Goal: Obtain resource: Download file/media

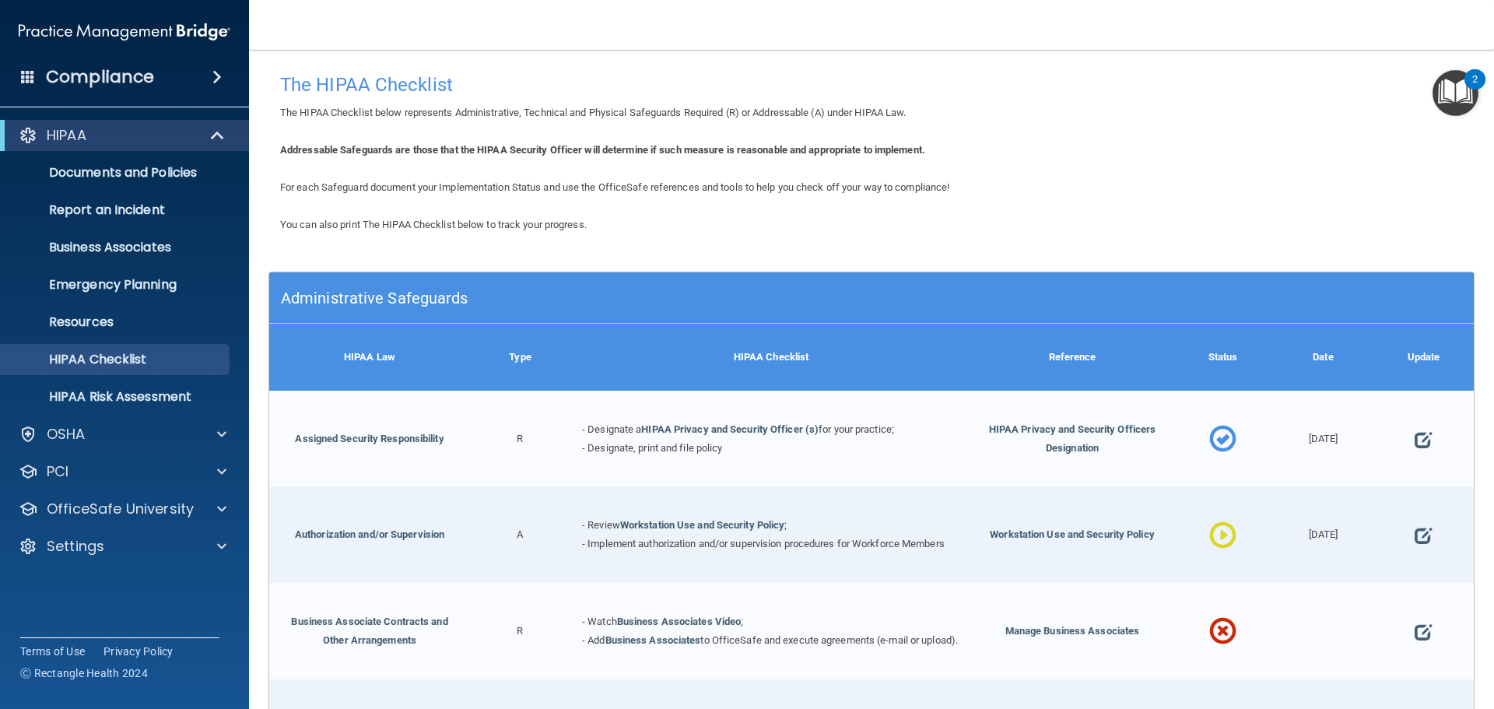
scroll to position [1167, 0]
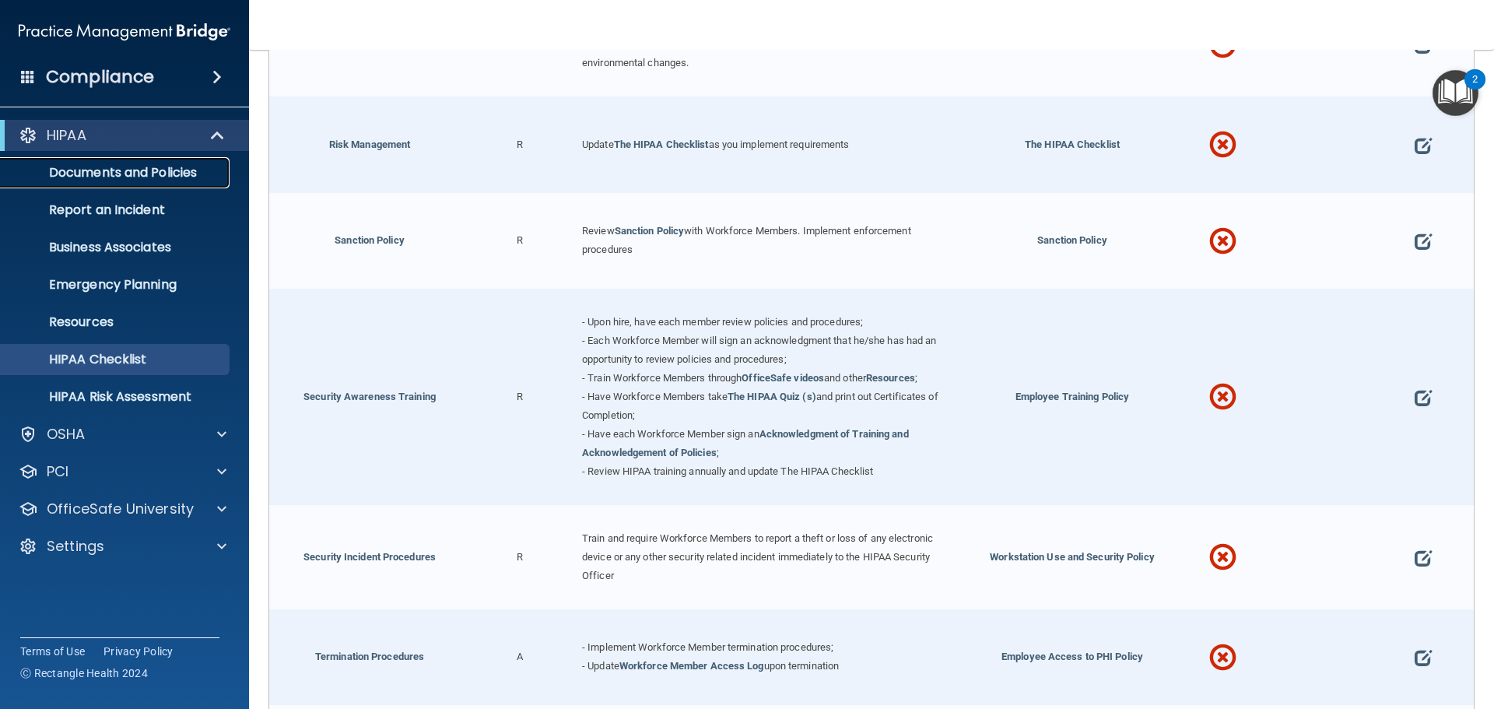
click at [81, 174] on p "Documents and Policies" at bounding box center [116, 173] width 212 height 16
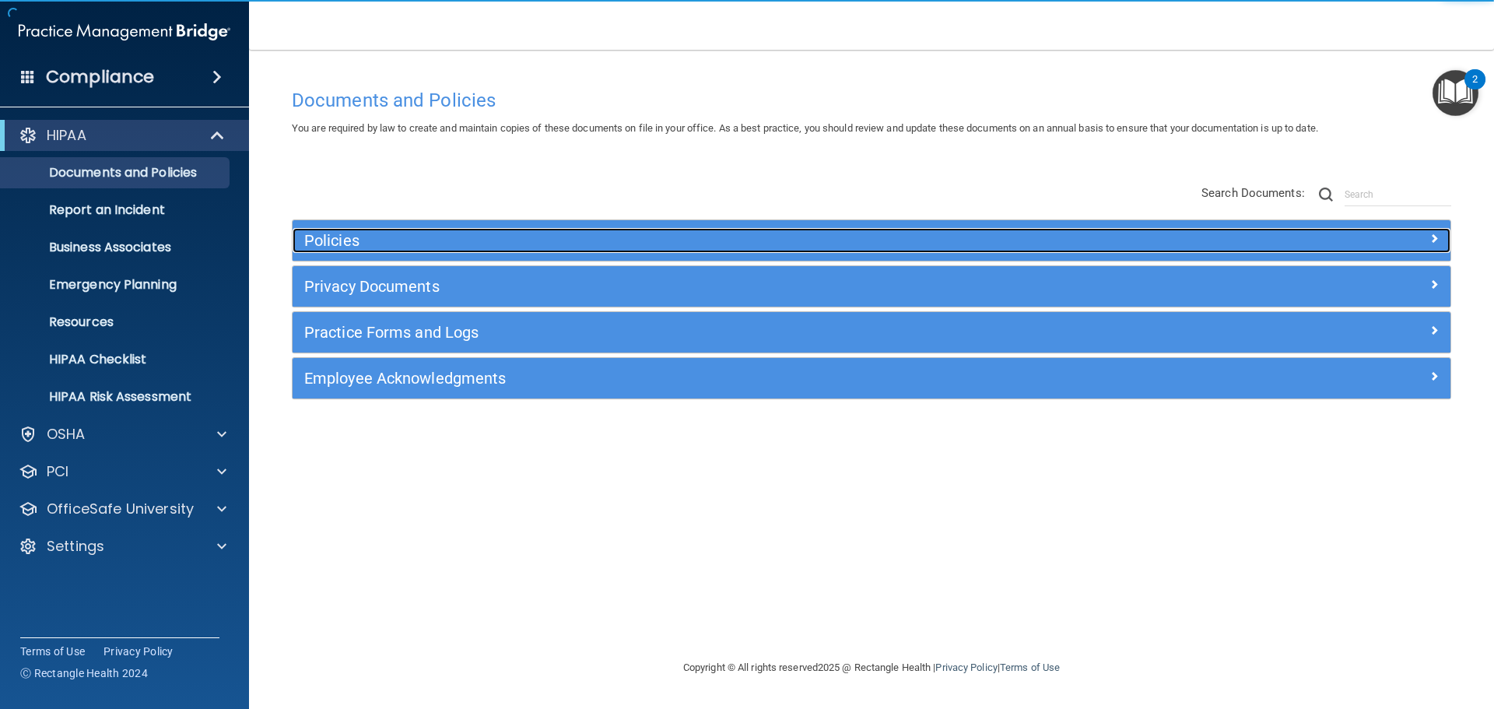
click at [351, 239] on h5 "Policies" at bounding box center [726, 240] width 845 height 17
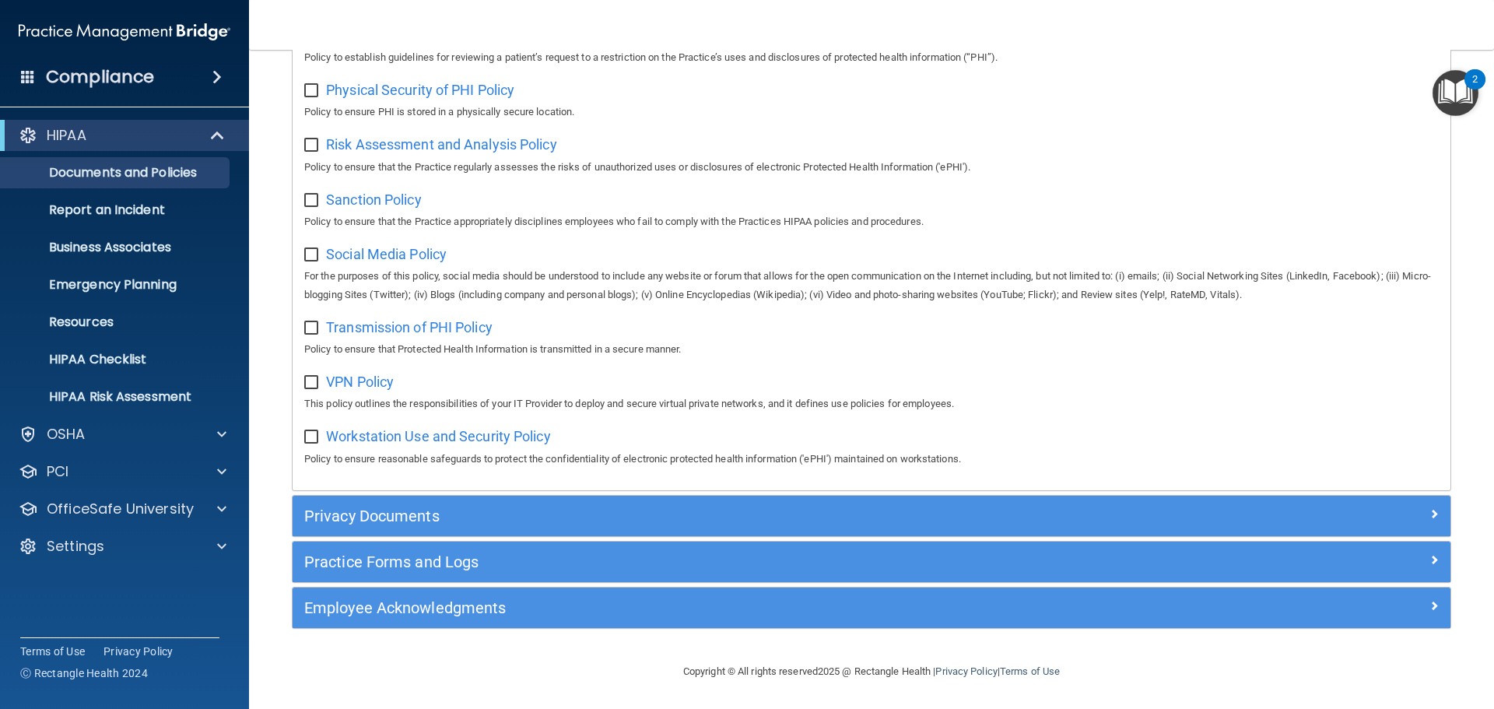
scroll to position [1040, 0]
click at [106, 216] on p "Report an Incident" at bounding box center [116, 210] width 212 height 16
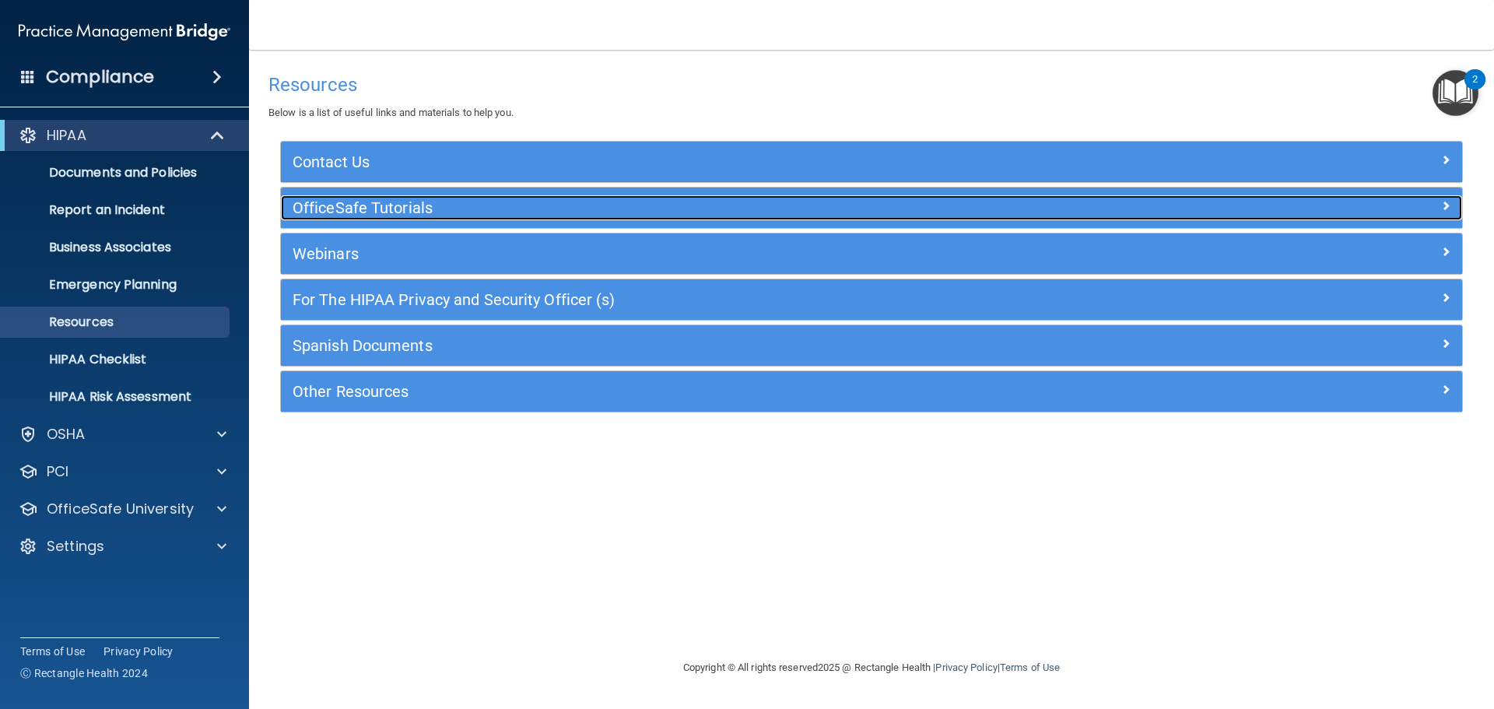
click at [403, 205] on h5 "OfficeSafe Tutorials" at bounding box center [723, 207] width 863 height 17
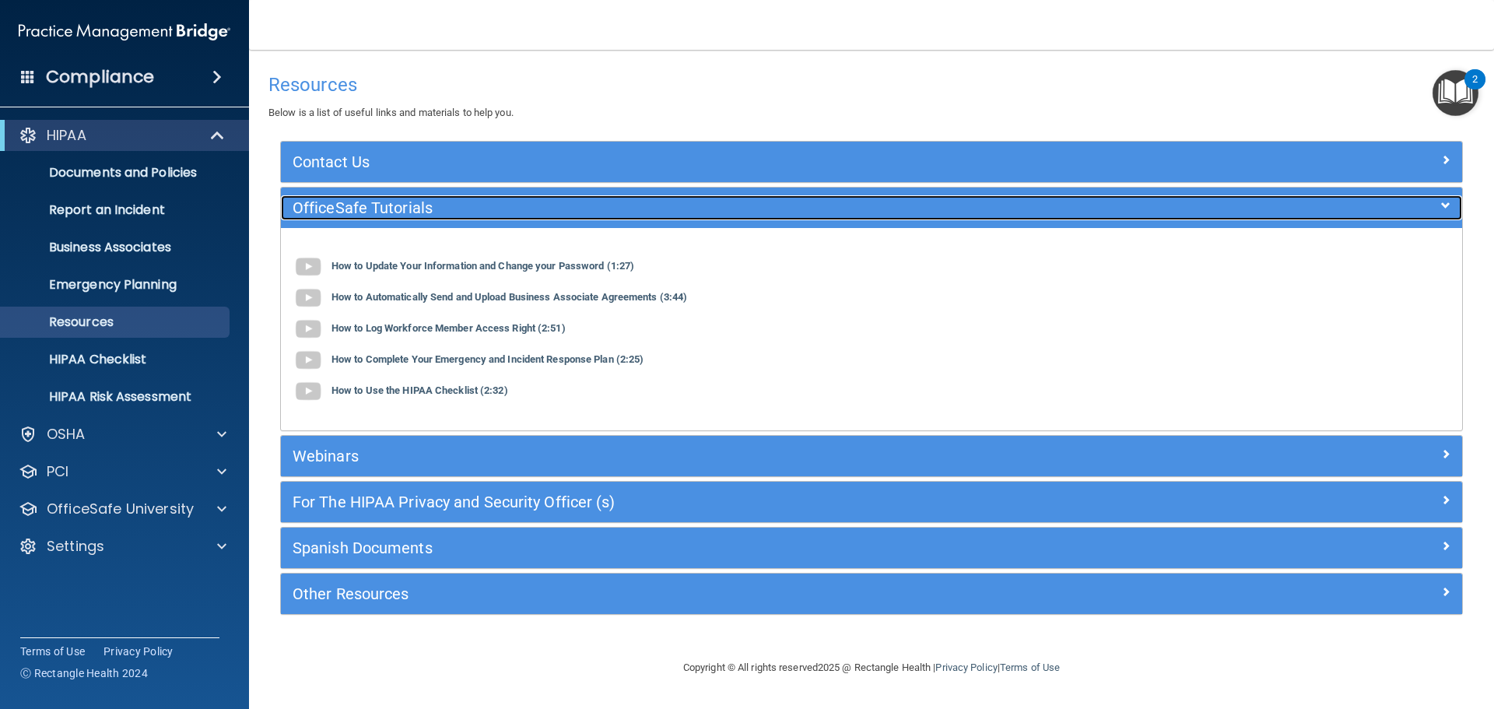
click at [405, 203] on h5 "OfficeSafe Tutorials" at bounding box center [723, 207] width 863 height 17
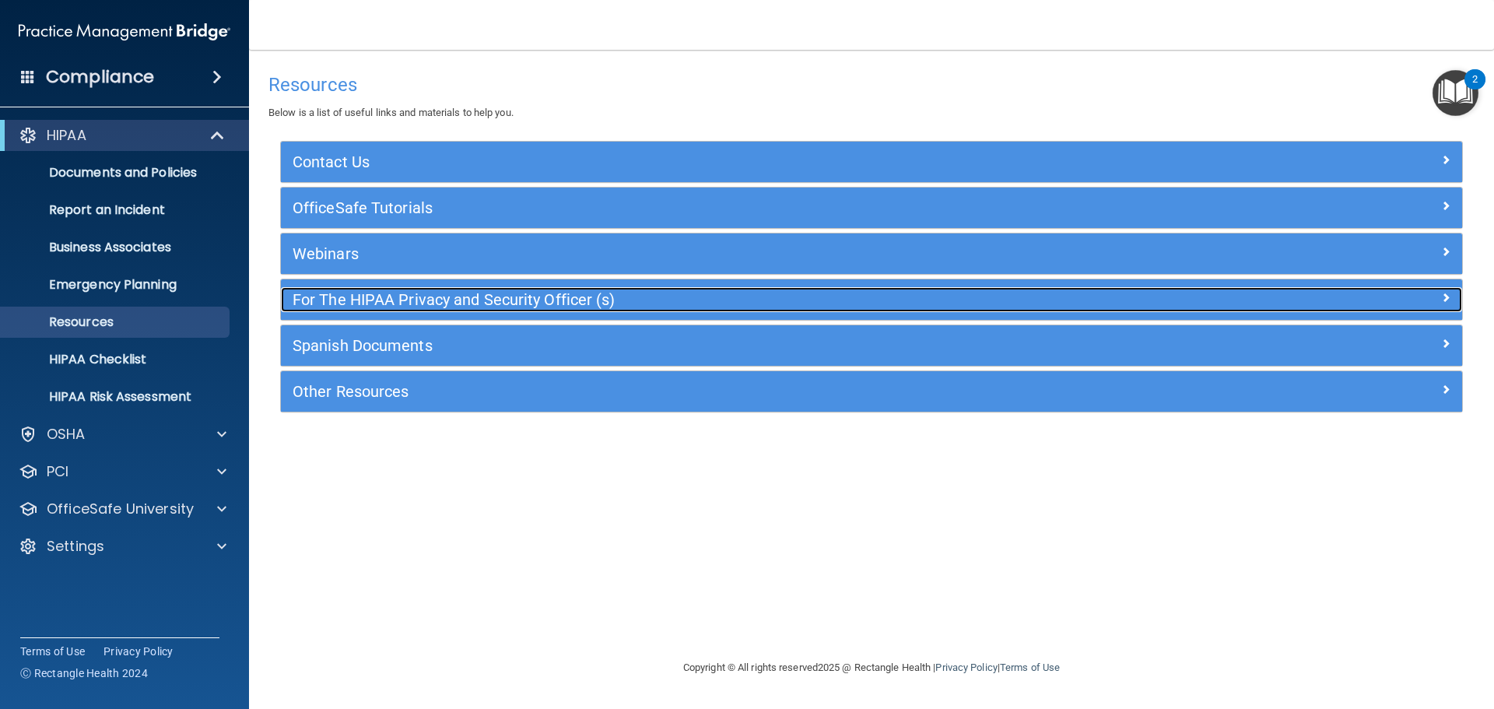
click at [382, 295] on h5 "For The HIPAA Privacy and Security Officer (s)" at bounding box center [723, 299] width 863 height 17
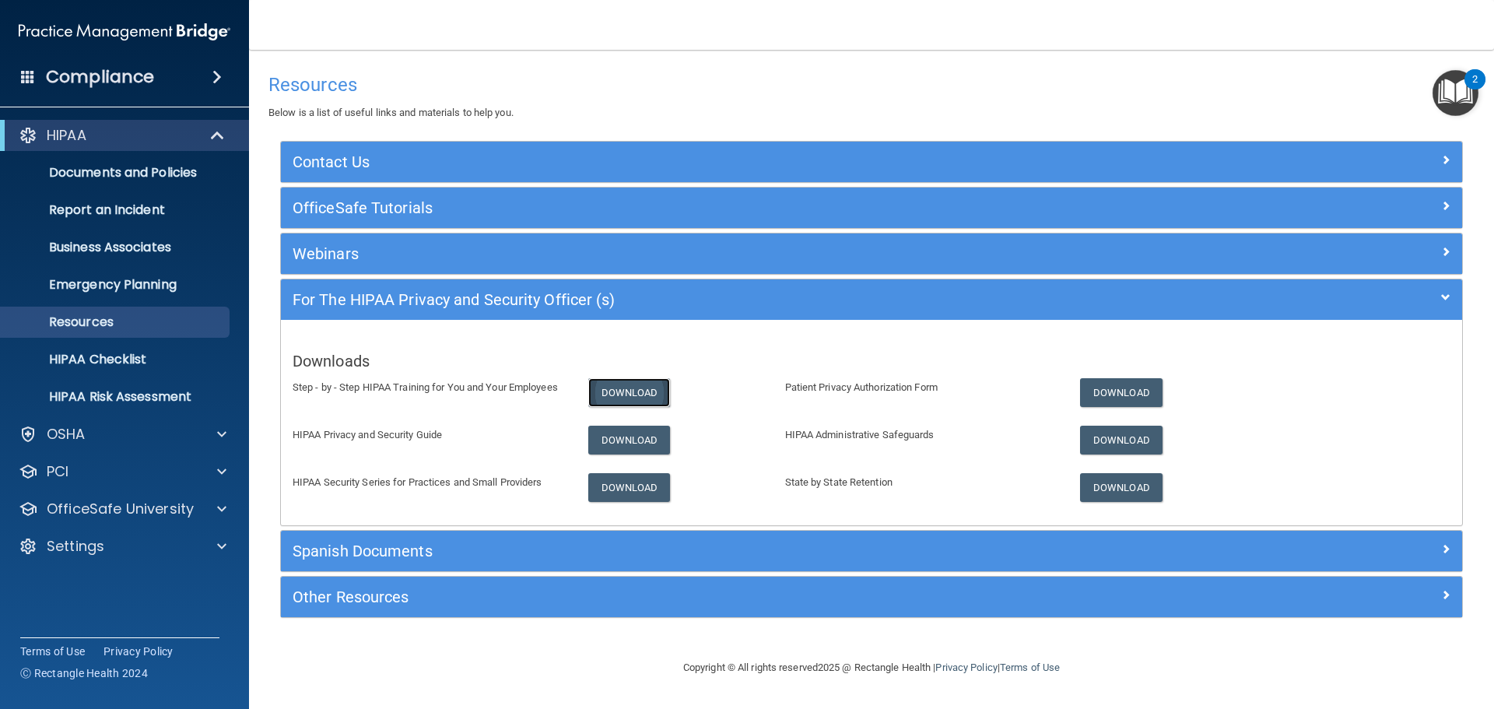
click at [621, 387] on link "Download" at bounding box center [629, 392] width 82 height 29
click at [617, 479] on link "Download" at bounding box center [629, 487] width 82 height 29
click at [1109, 387] on link "Download" at bounding box center [1121, 392] width 82 height 29
click at [1095, 436] on link "Download" at bounding box center [1121, 440] width 82 height 29
click at [1117, 492] on link "Download" at bounding box center [1121, 487] width 82 height 29
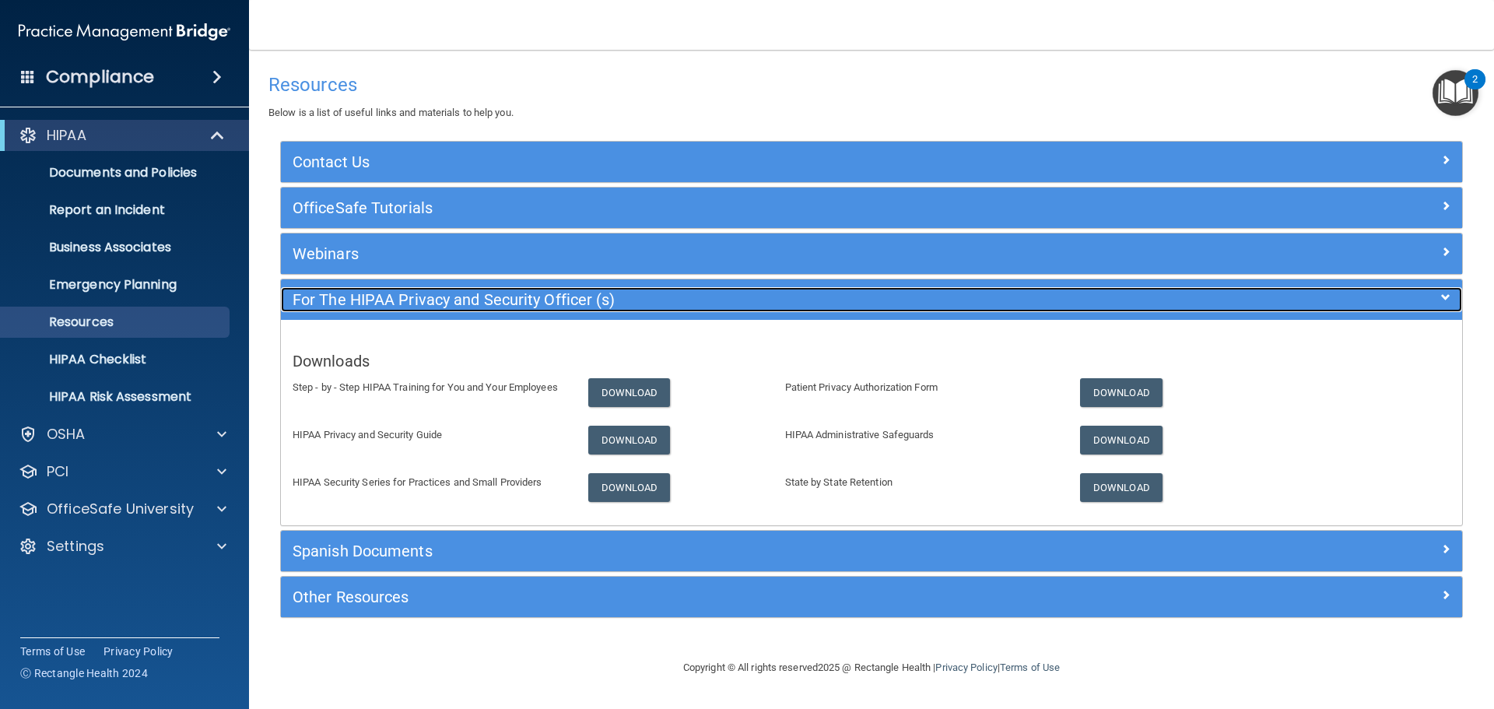
click at [524, 305] on h5 "For The HIPAA Privacy and Security Officer (s)" at bounding box center [723, 299] width 863 height 17
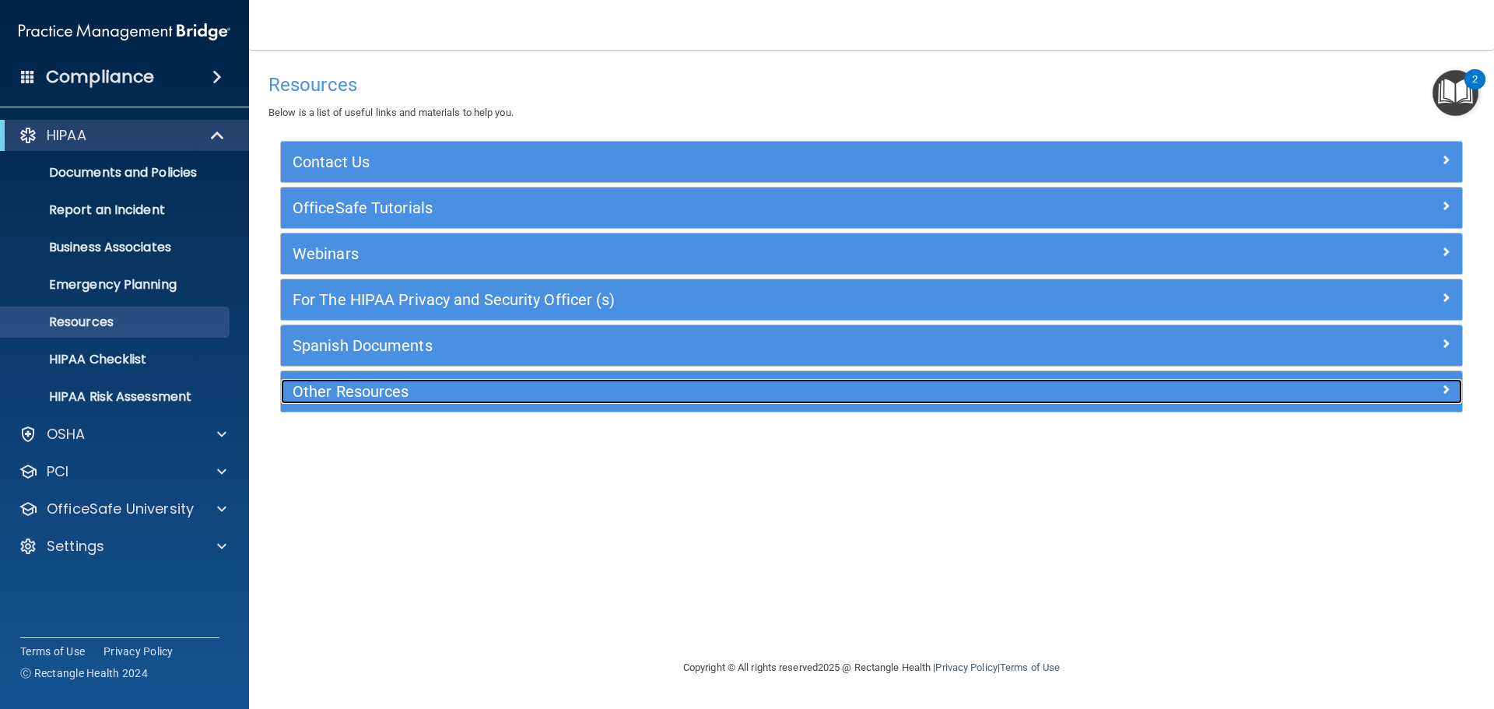
click at [475, 395] on h5 "Other Resources" at bounding box center [723, 391] width 863 height 17
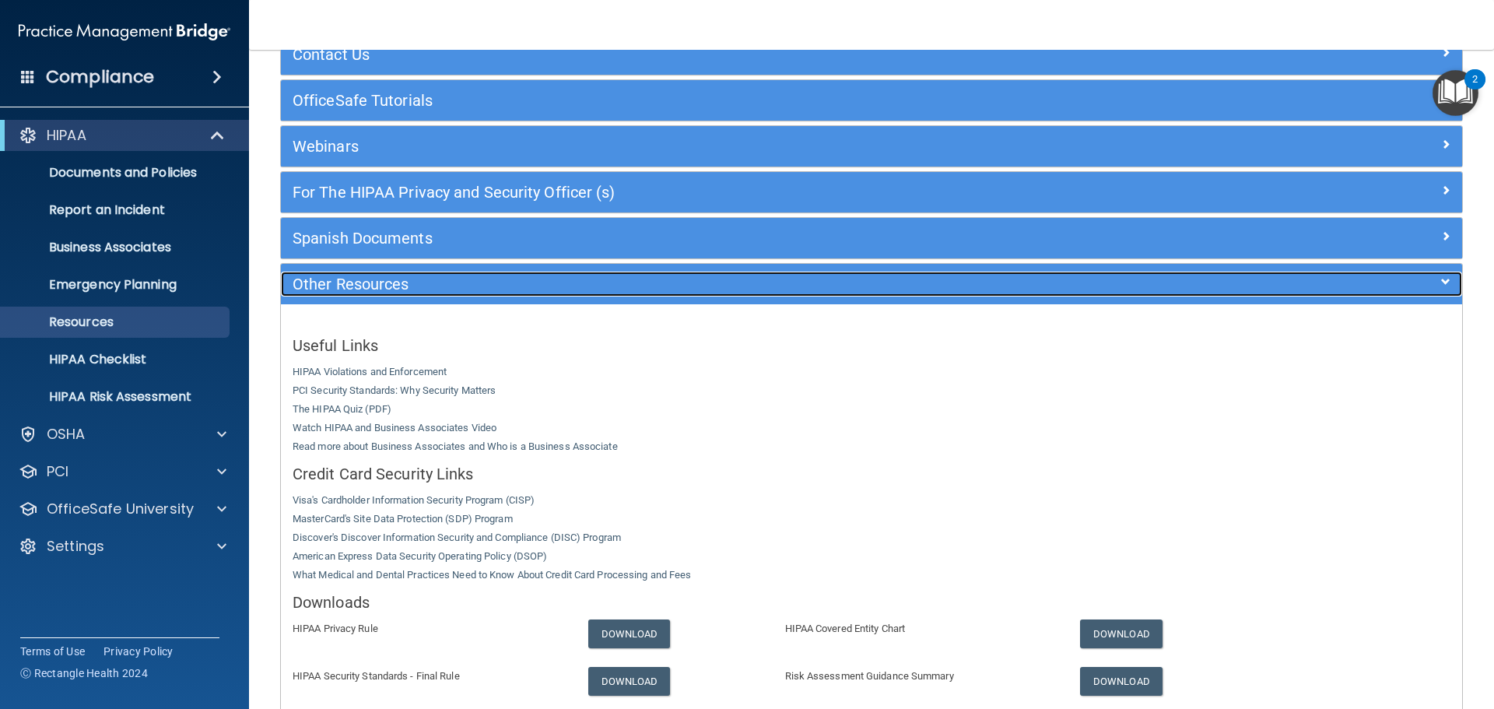
scroll to position [31, 0]
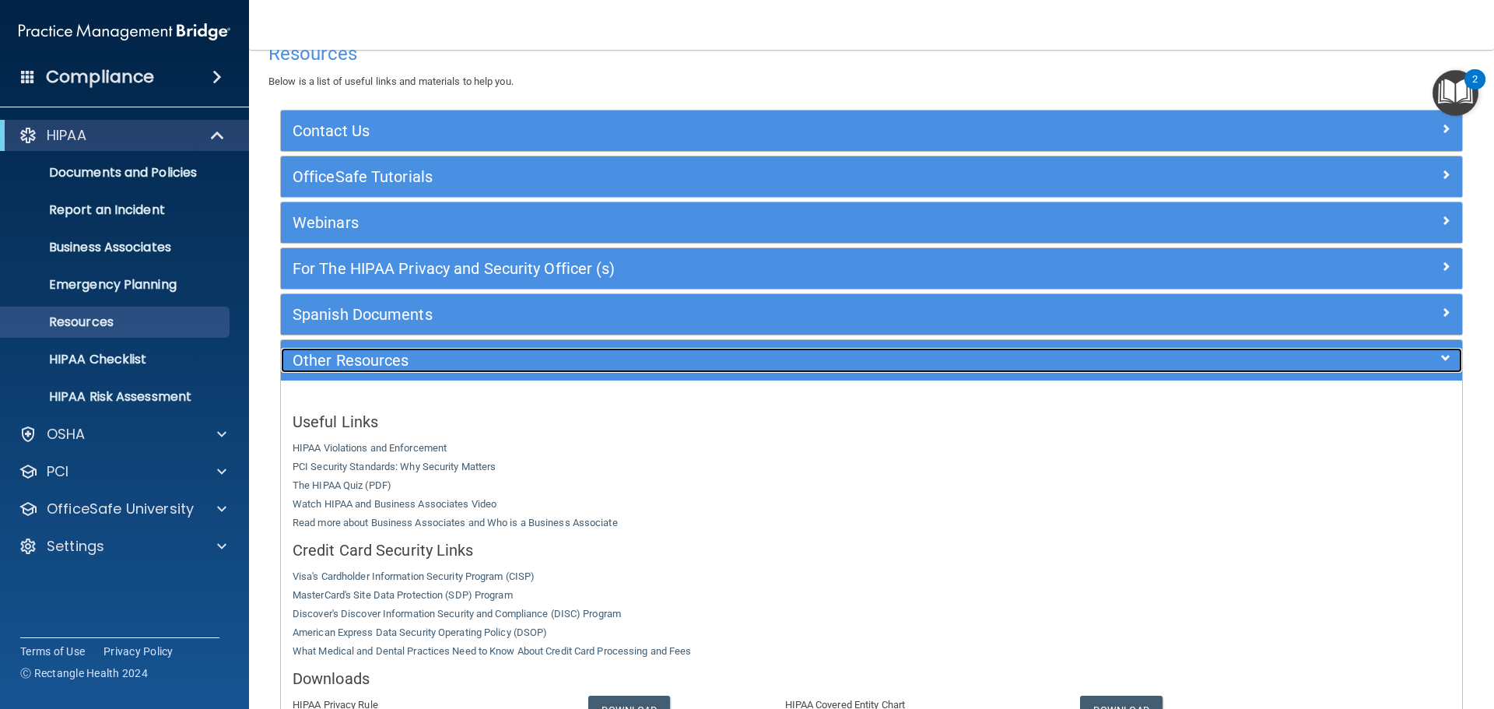
click at [680, 349] on div "Other Resources" at bounding box center [724, 360] width 886 height 25
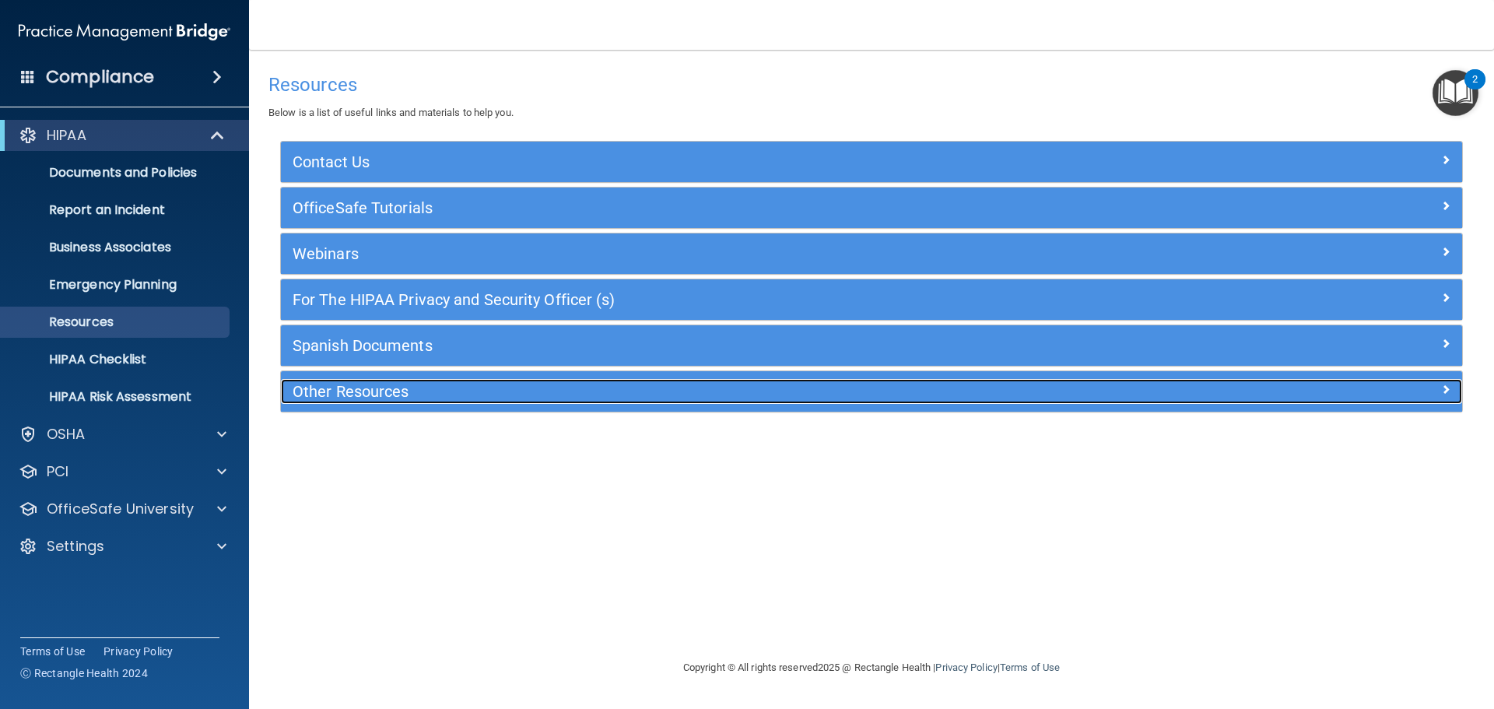
scroll to position [0, 0]
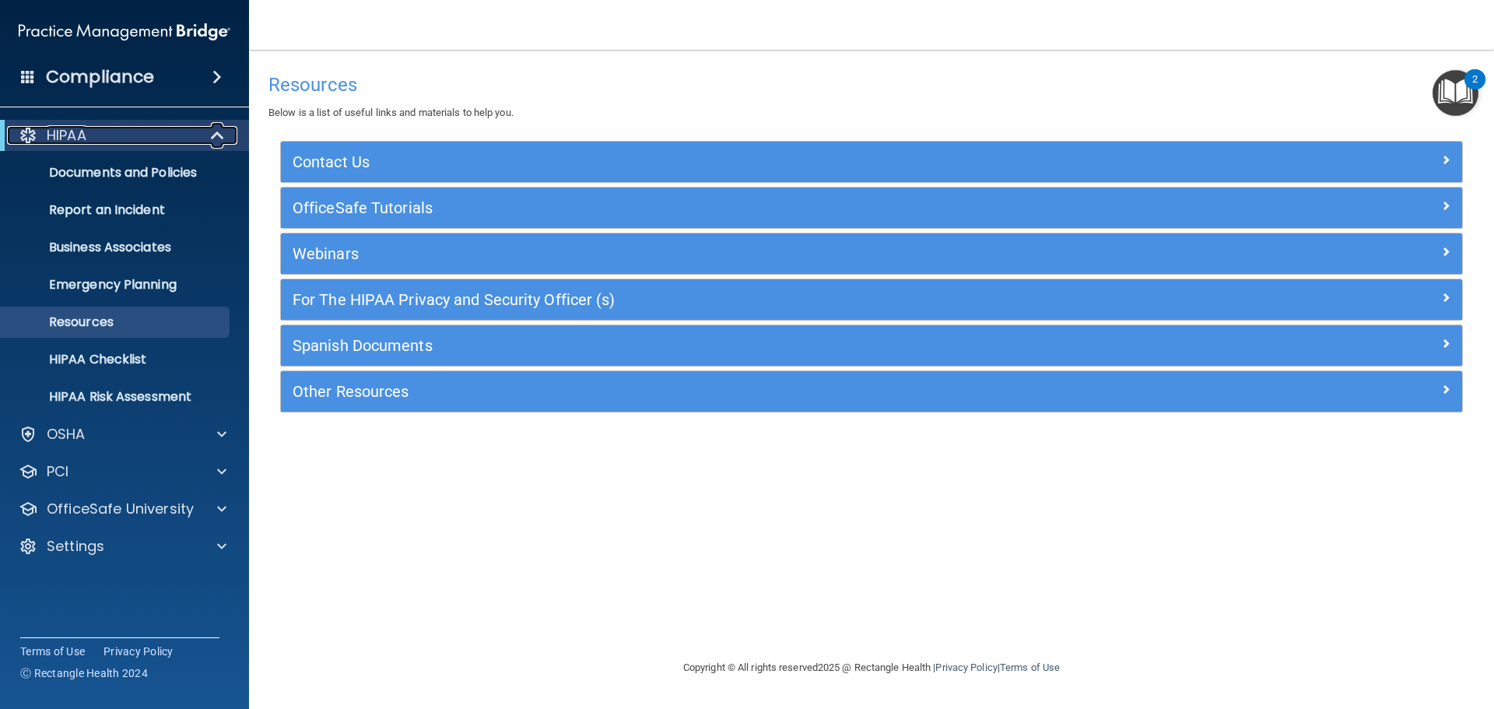
click at [93, 142] on div "HIPAA" at bounding box center [103, 135] width 192 height 19
